Goal: Transaction & Acquisition: Purchase product/service

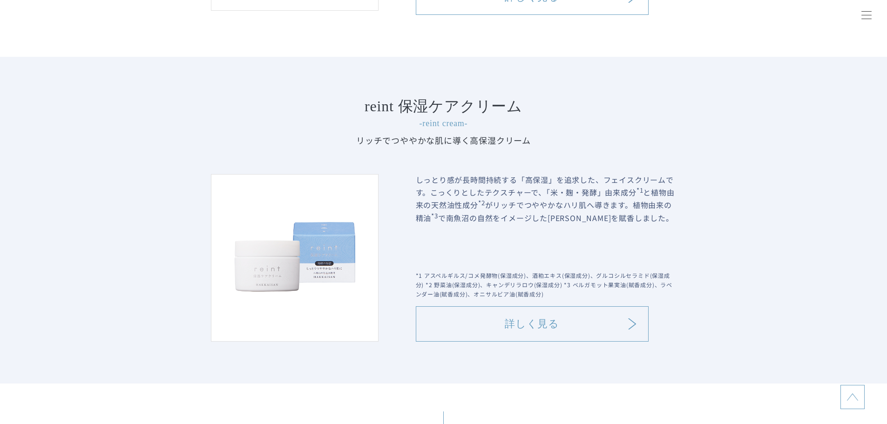
scroll to position [2002, 0]
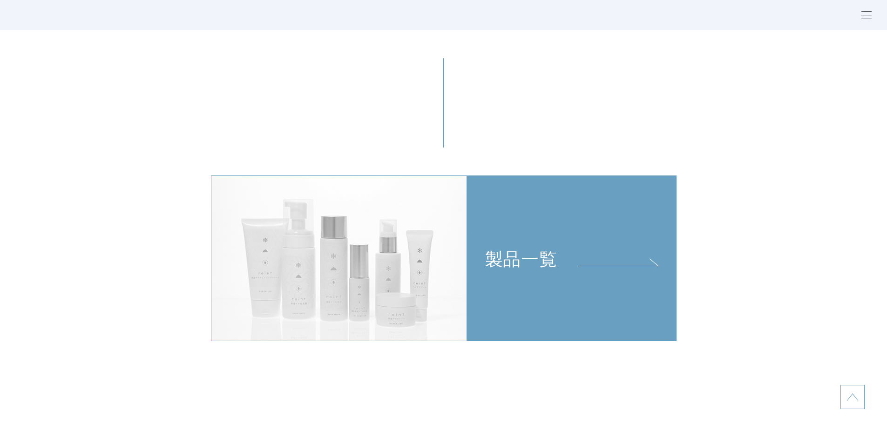
click at [477, 275] on link "製品一覧" at bounding box center [571, 259] width 209 height 166
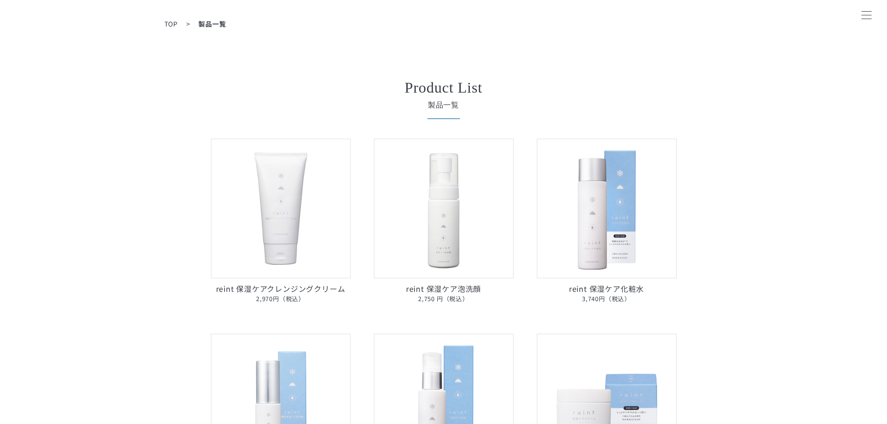
scroll to position [47, 0]
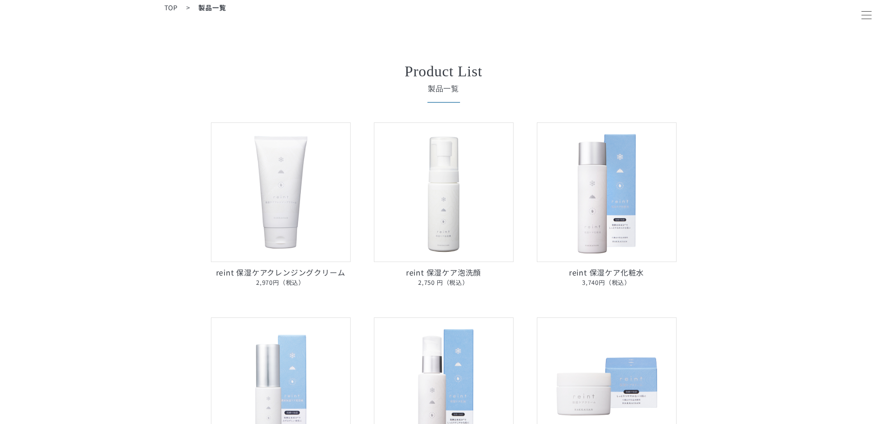
click at [313, 219] on img at bounding box center [281, 192] width 140 height 140
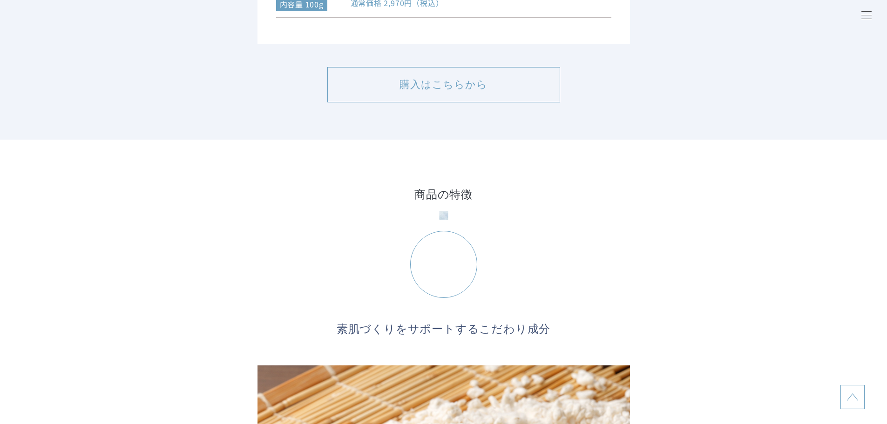
scroll to position [1490, 0]
